Goal: Navigation & Orientation: Find specific page/section

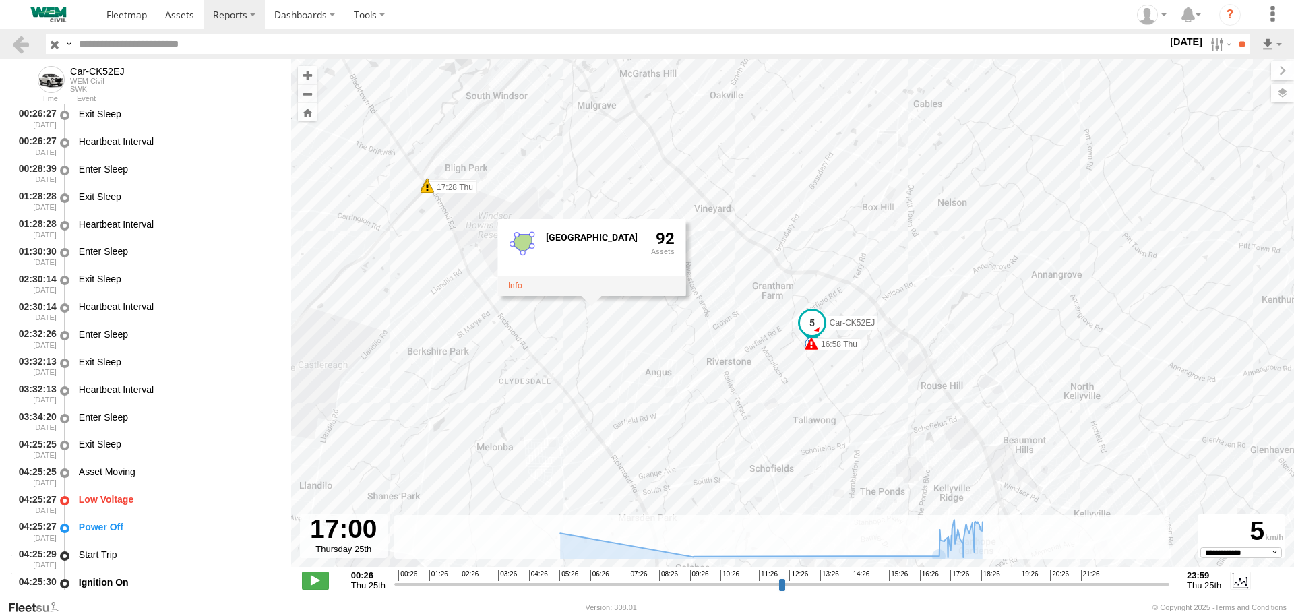
select select "**********"
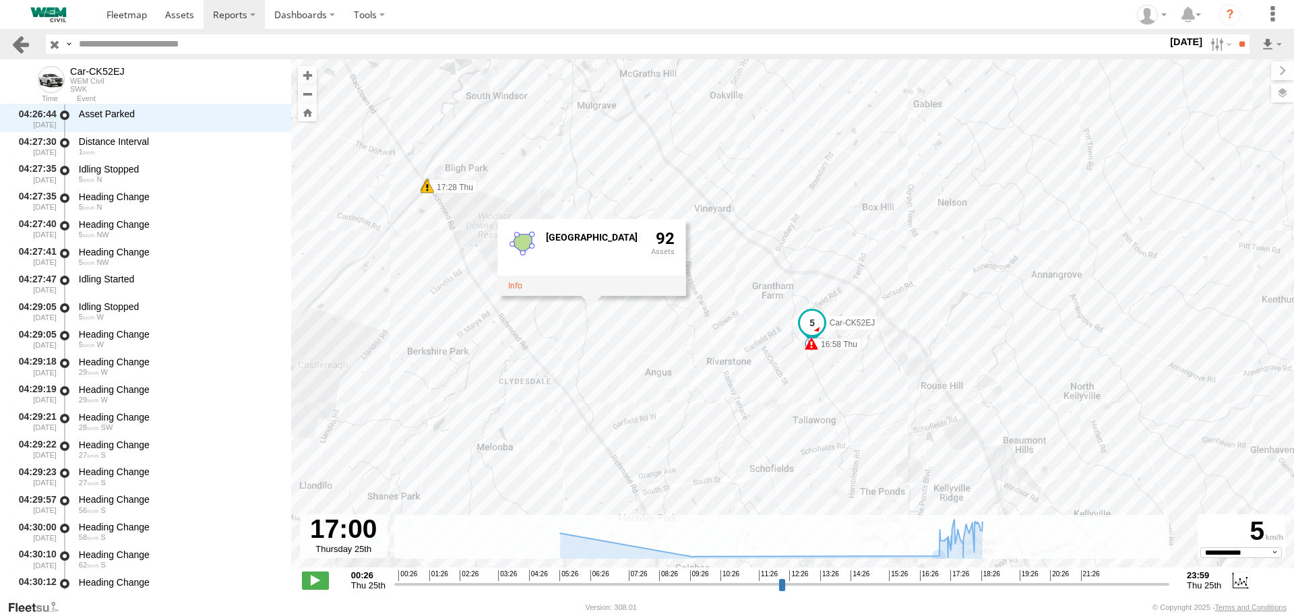
click at [21, 40] on link at bounding box center [21, 44] width 20 height 20
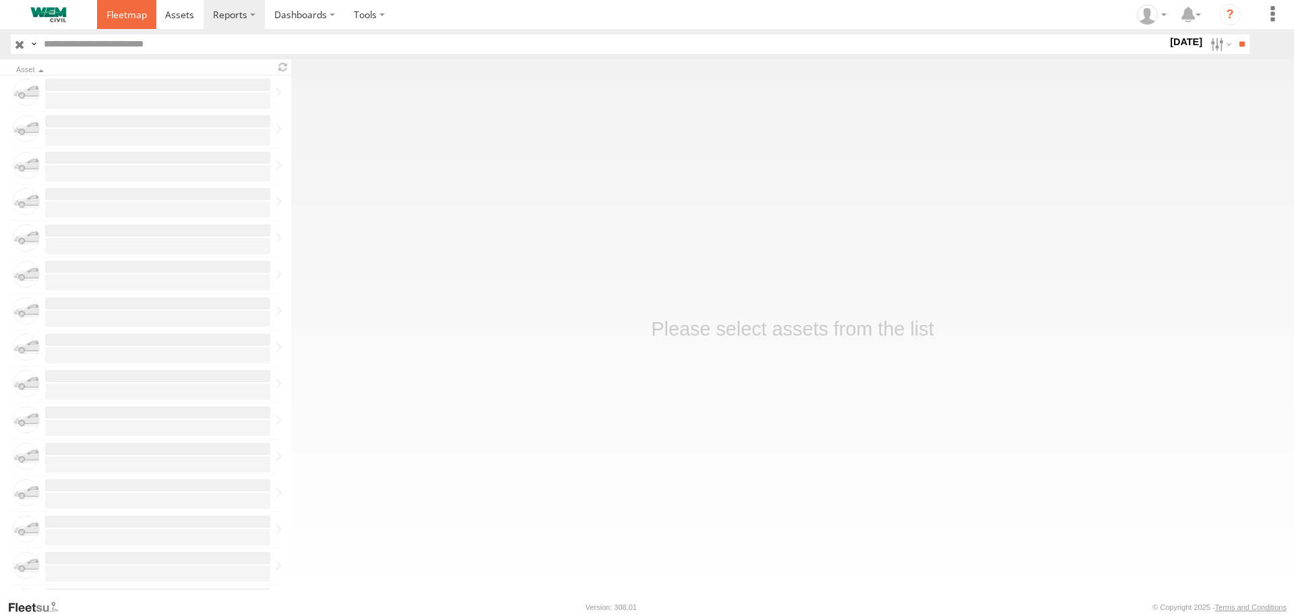
click at [133, 18] on span at bounding box center [126, 14] width 40 height 13
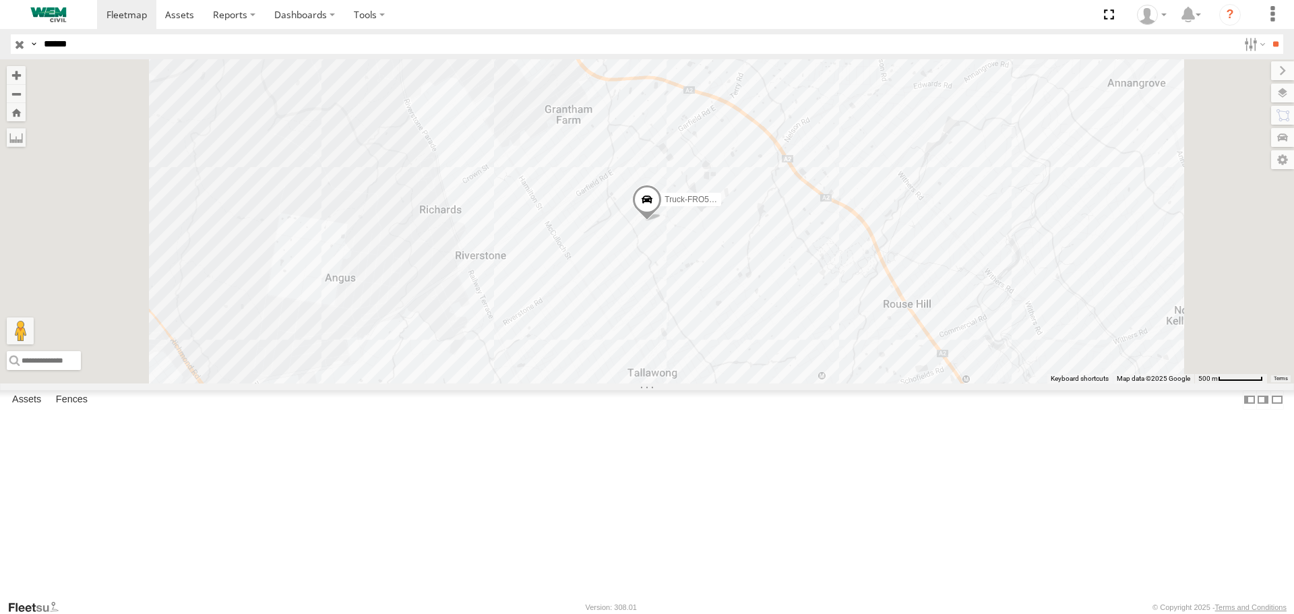
click at [17, 44] on input "button" at bounding box center [20, 44] width 18 height 20
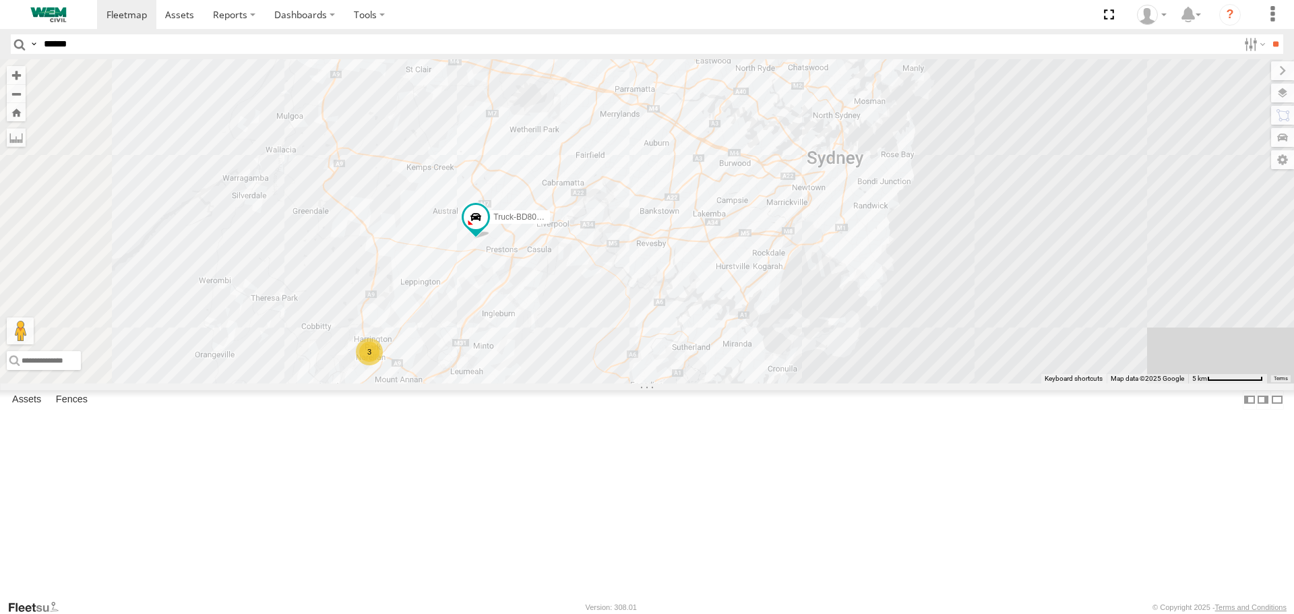
drag, startPoint x: 720, startPoint y: 354, endPoint x: 763, endPoint y: 243, distance: 119.0
click at [763, 244] on div "Truck-FRO52R Truck-BD80MD 3" at bounding box center [647, 220] width 1294 height 323
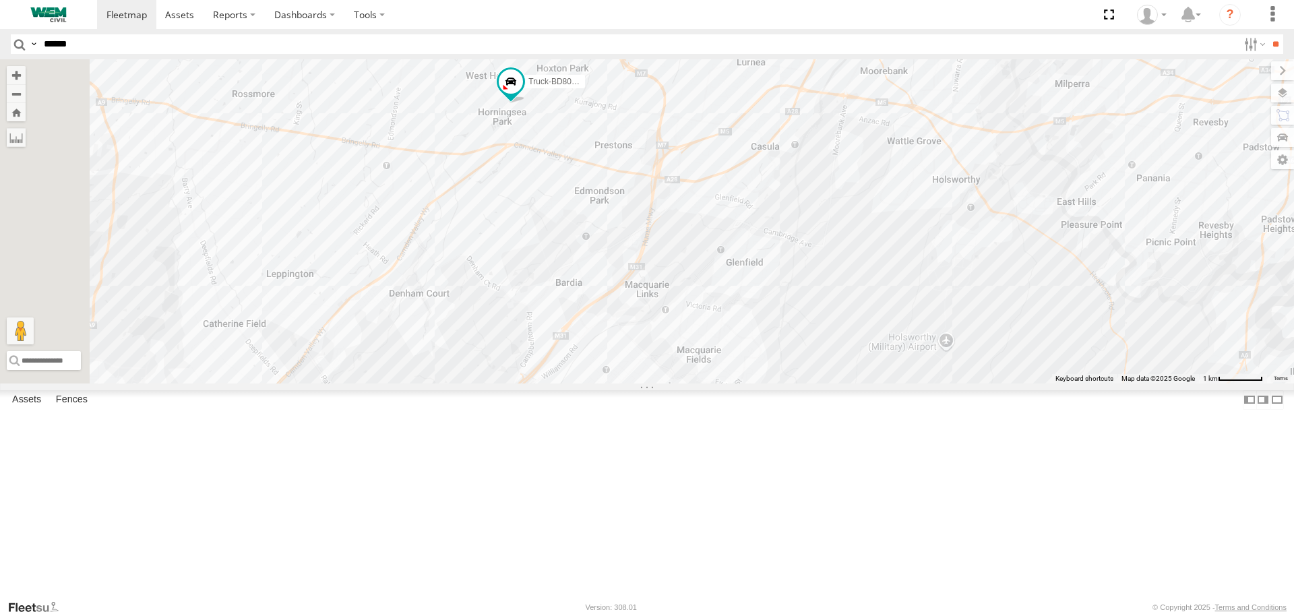
drag, startPoint x: 624, startPoint y: 296, endPoint x: 715, endPoint y: 278, distance: 92.6
click at [715, 278] on div "Truck-FRO52R Truck-BD80MD" at bounding box center [647, 220] width 1294 height 323
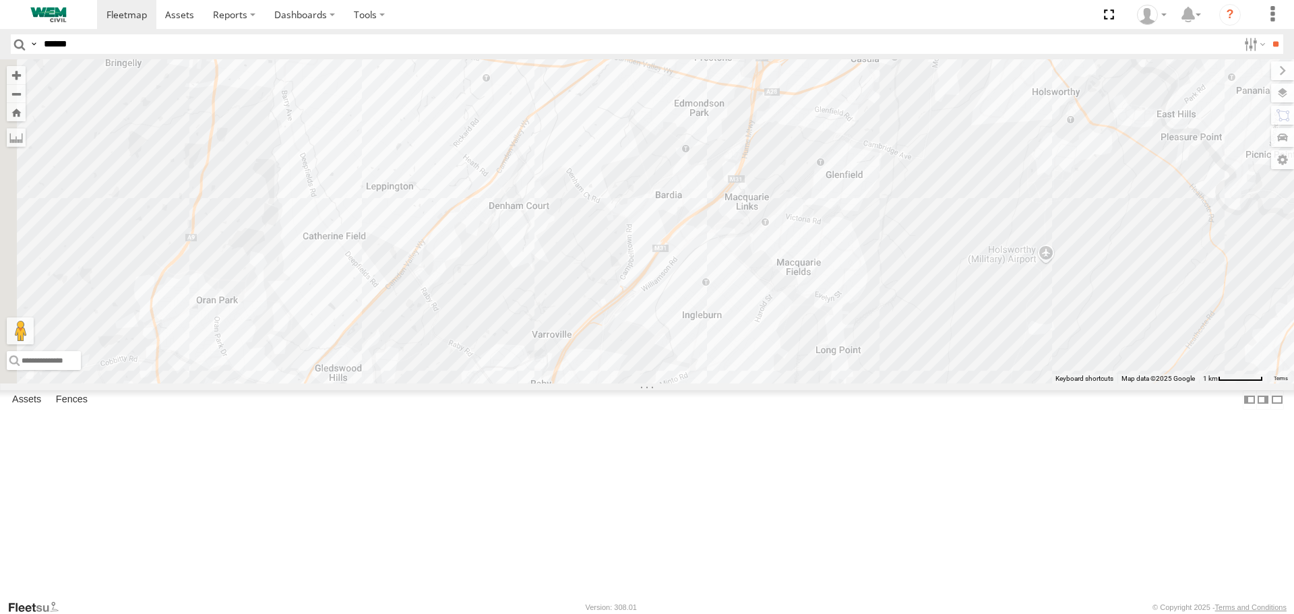
drag, startPoint x: 697, startPoint y: 265, endPoint x: 797, endPoint y: 177, distance: 133.2
click at [797, 177] on div "Truck-FRO52R Truck-BD80MD" at bounding box center [647, 220] width 1294 height 323
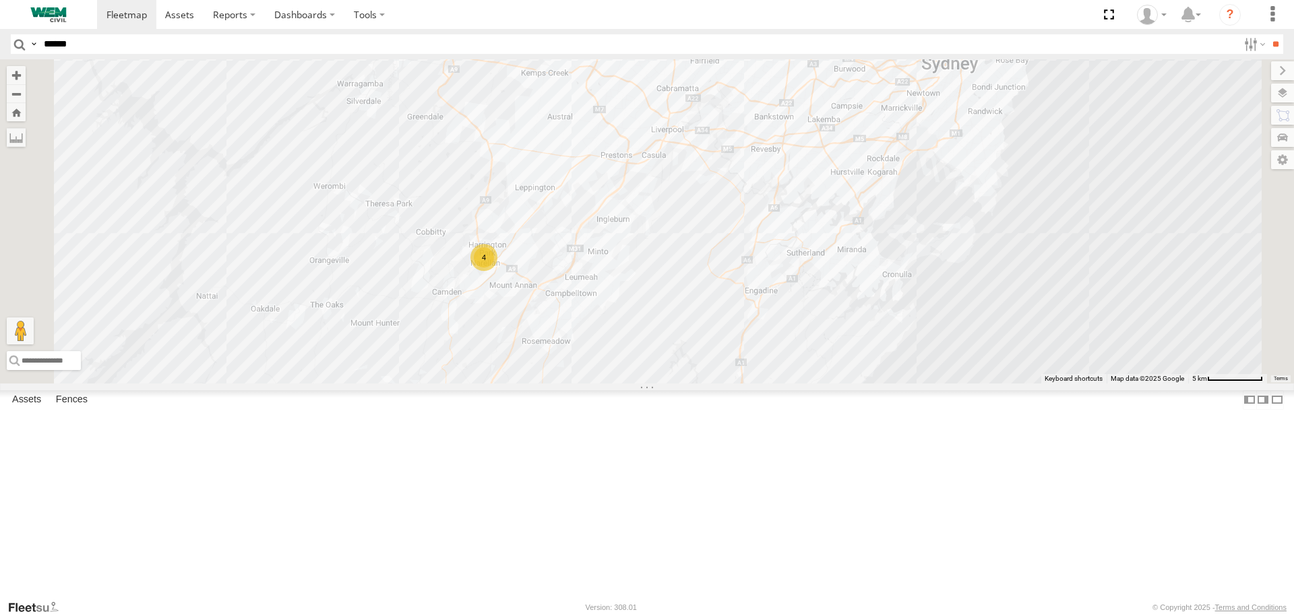
click at [497, 271] on div "4" at bounding box center [483, 257] width 27 height 27
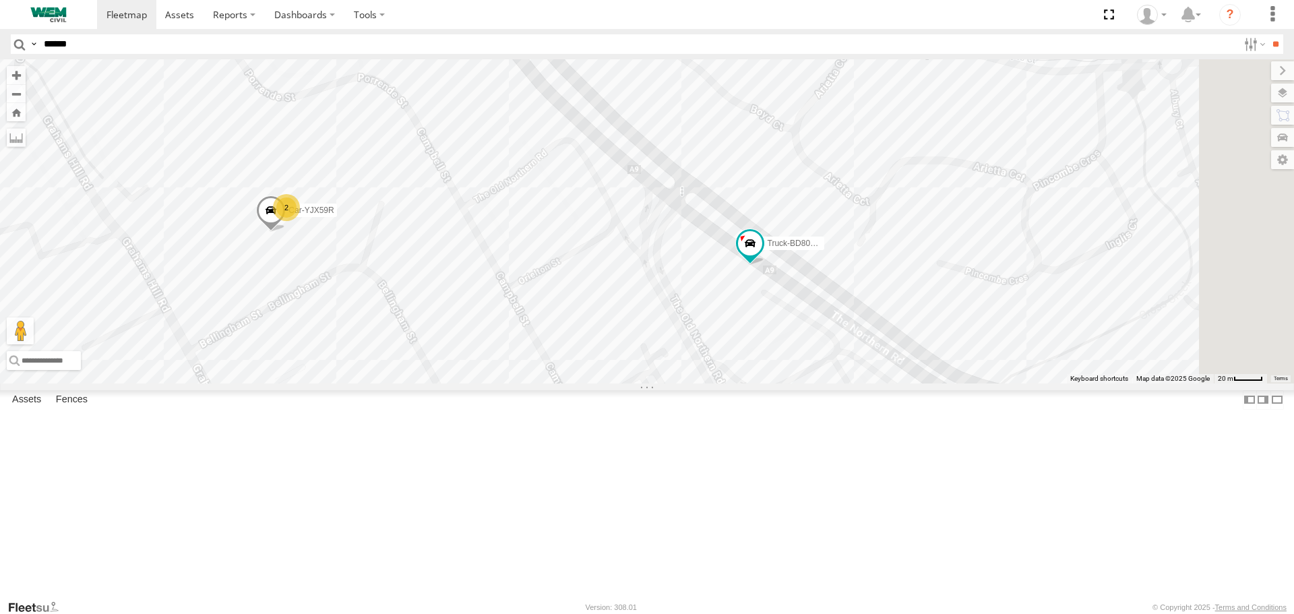
drag, startPoint x: 831, startPoint y: 282, endPoint x: 782, endPoint y: 364, distance: 95.8
click at [782, 364] on div "Truck-FRO52R 2 Car-YJX59R Truck-BD80MD" at bounding box center [647, 220] width 1294 height 323
